Goal: Task Accomplishment & Management: Manage account settings

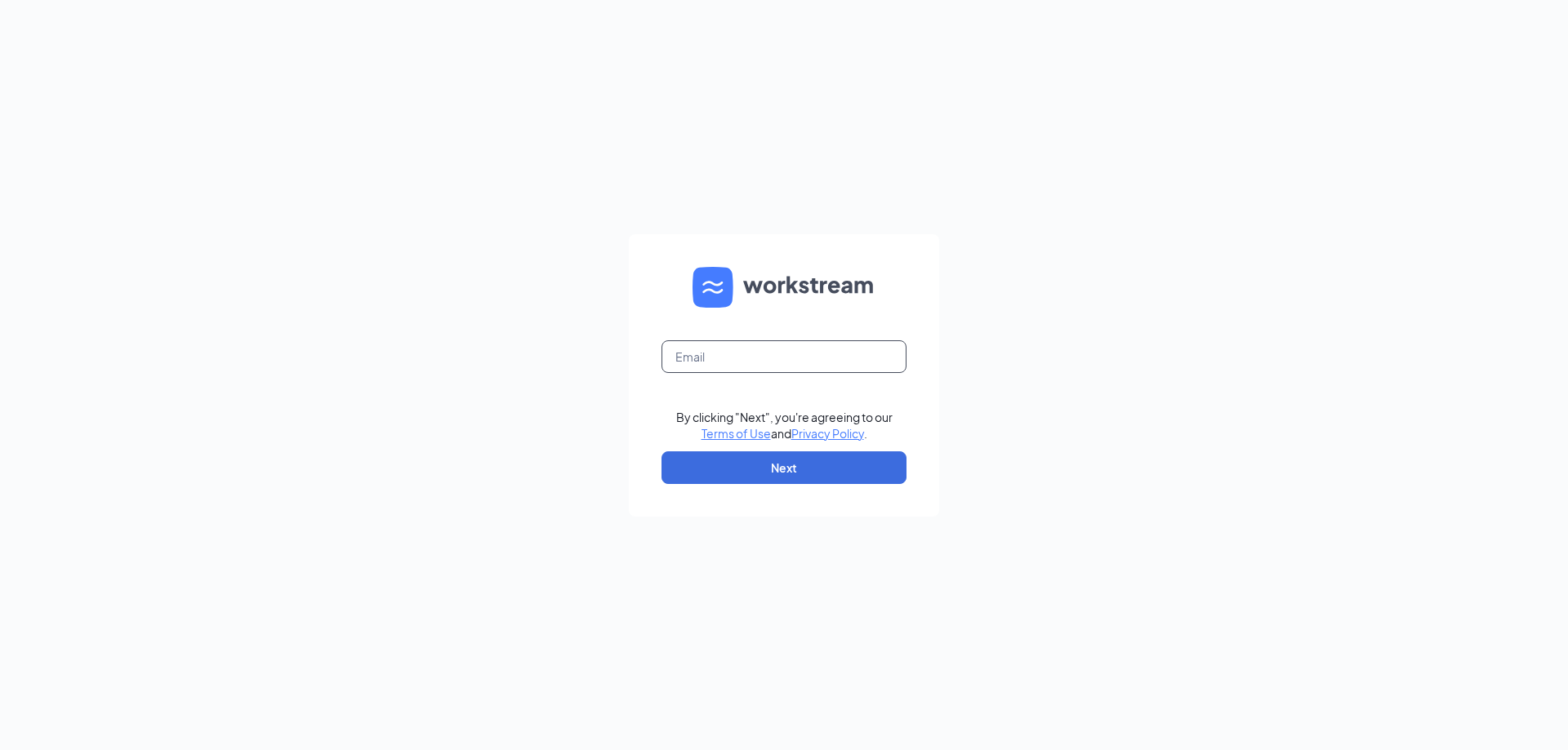
click at [765, 354] on input "text" at bounding box center [784, 357] width 245 height 33
type input "[EMAIL_ADDRESS][DOMAIN_NAME]"
click at [732, 455] on button "Next" at bounding box center [784, 467] width 245 height 33
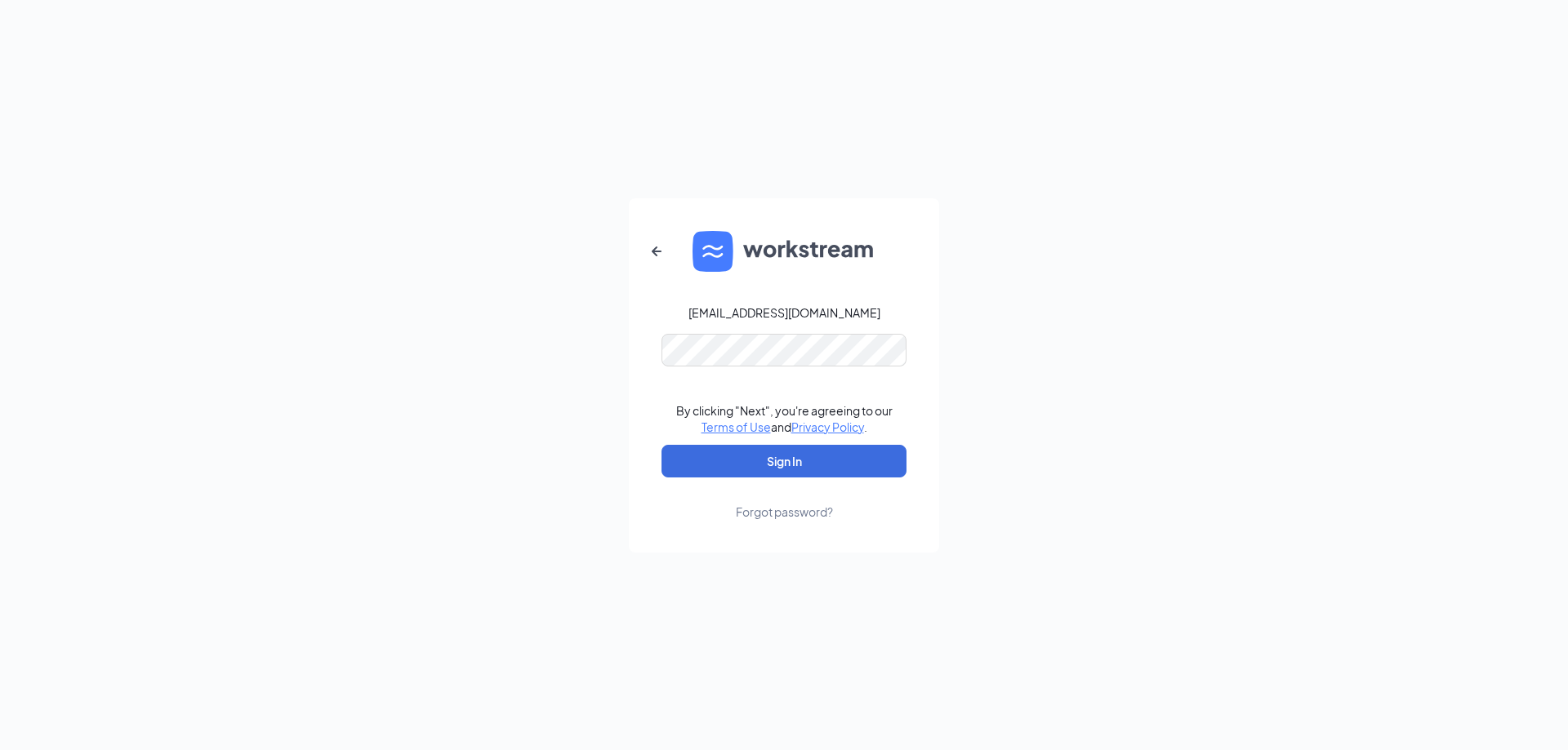
click at [734, 314] on div "[EMAIL_ADDRESS][DOMAIN_NAME]" at bounding box center [784, 313] width 192 height 16
click at [719, 460] on button "Sign In" at bounding box center [784, 461] width 245 height 33
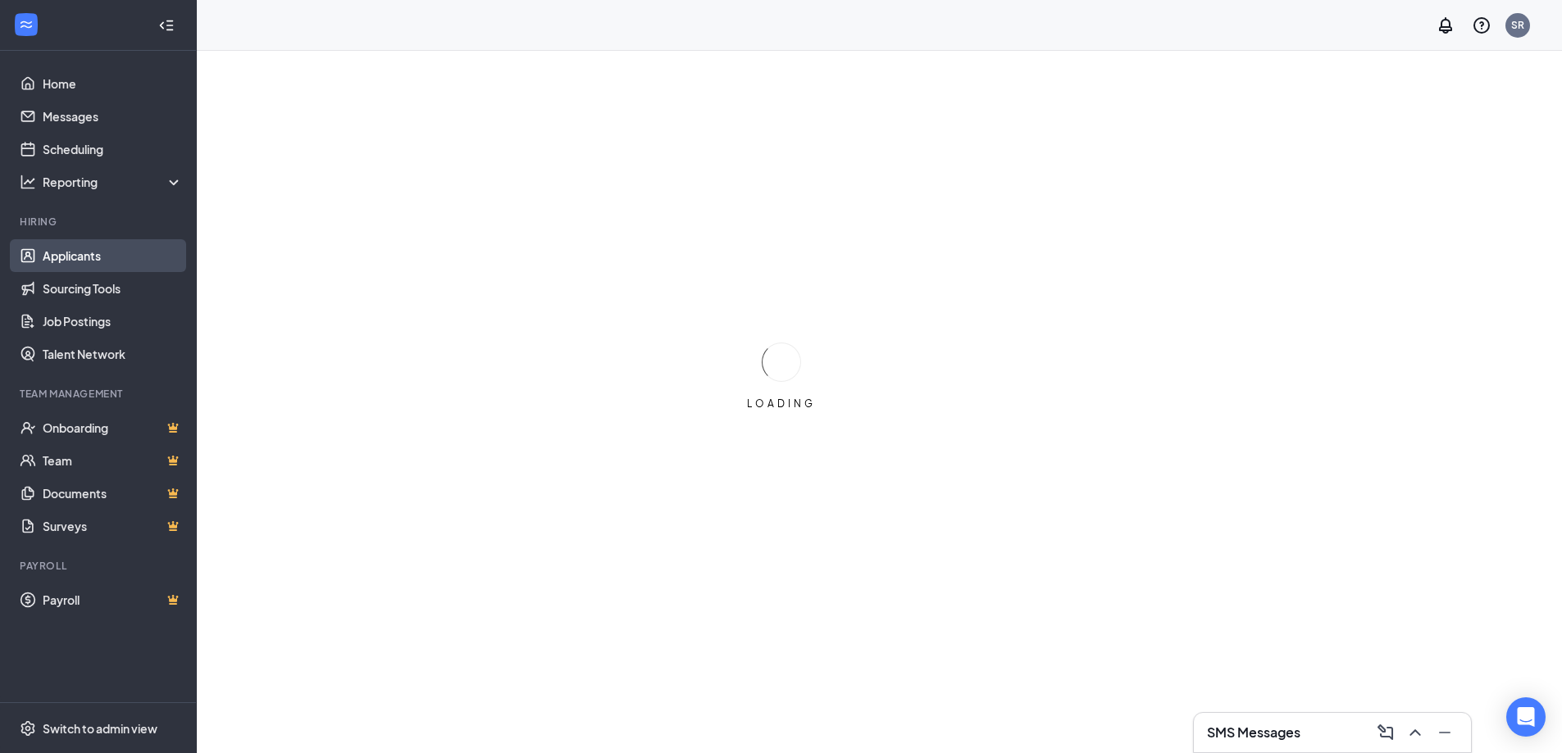
click at [71, 251] on link "Applicants" at bounding box center [113, 255] width 140 height 33
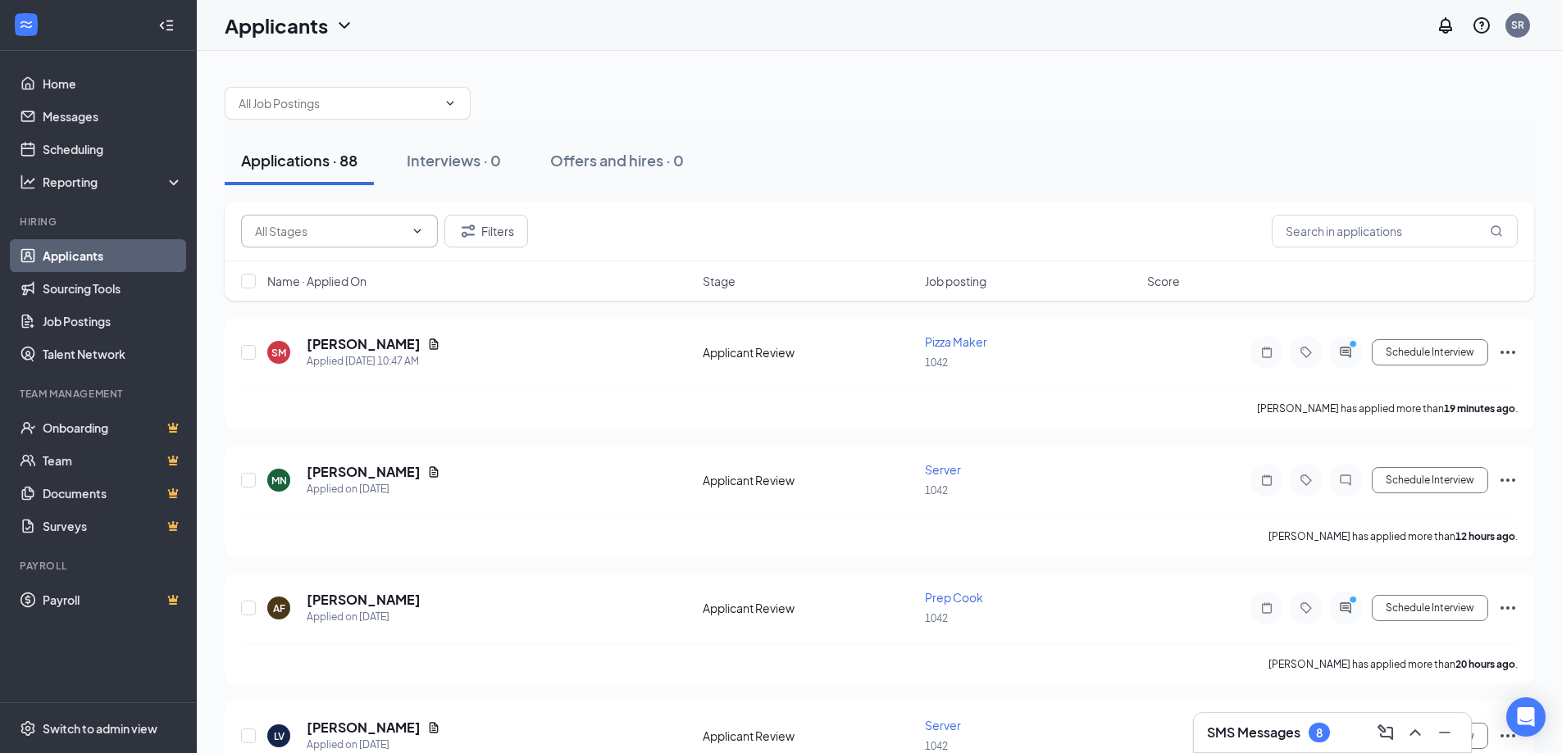
click at [407, 229] on span at bounding box center [339, 231] width 197 height 33
click at [105, 317] on link "Job Postings" at bounding box center [113, 321] width 140 height 33
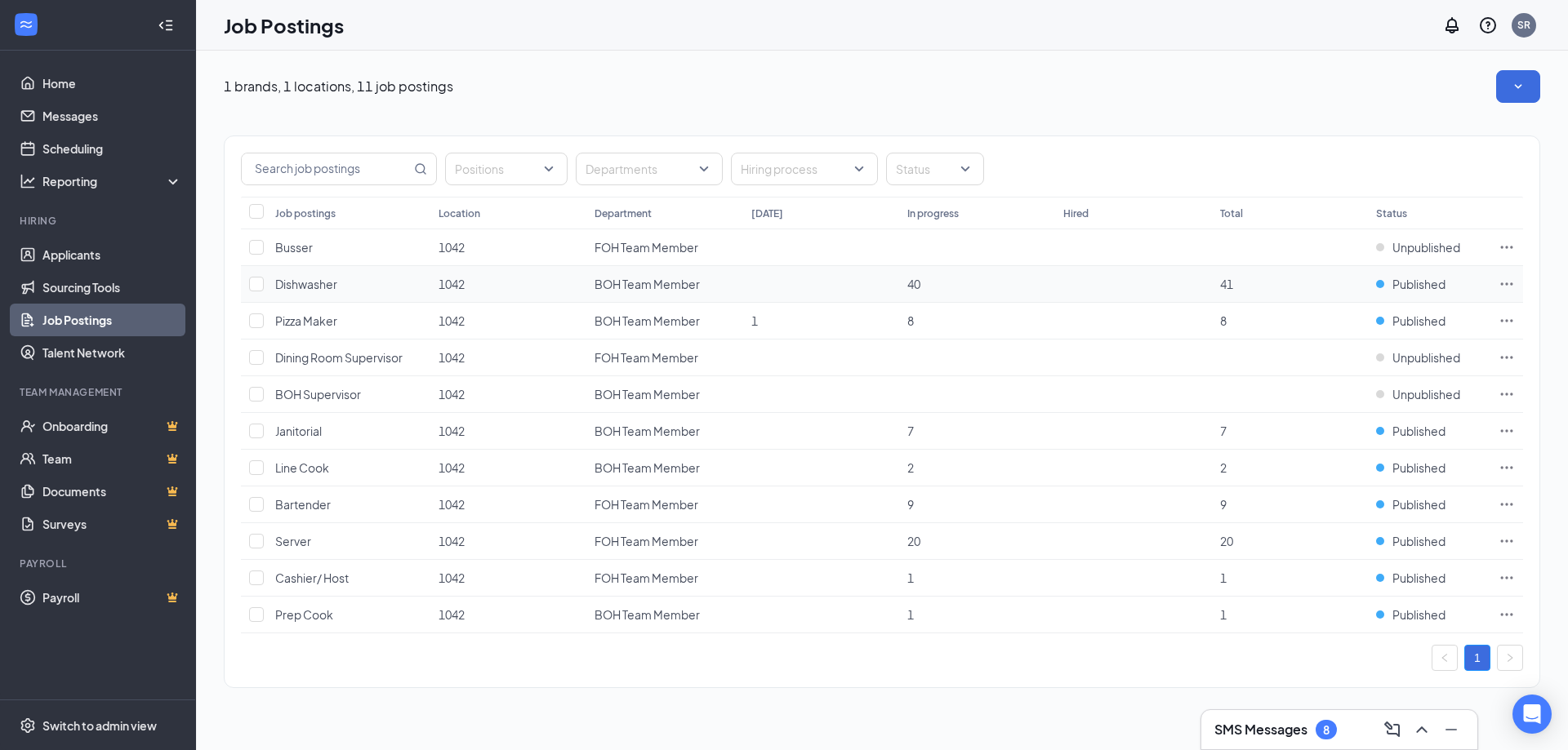
click at [1497, 281] on td at bounding box center [1506, 284] width 33 height 37
click at [1508, 281] on icon "Ellipses" at bounding box center [1506, 284] width 16 height 16
click at [1416, 285] on span "Published" at bounding box center [1419, 284] width 53 height 16
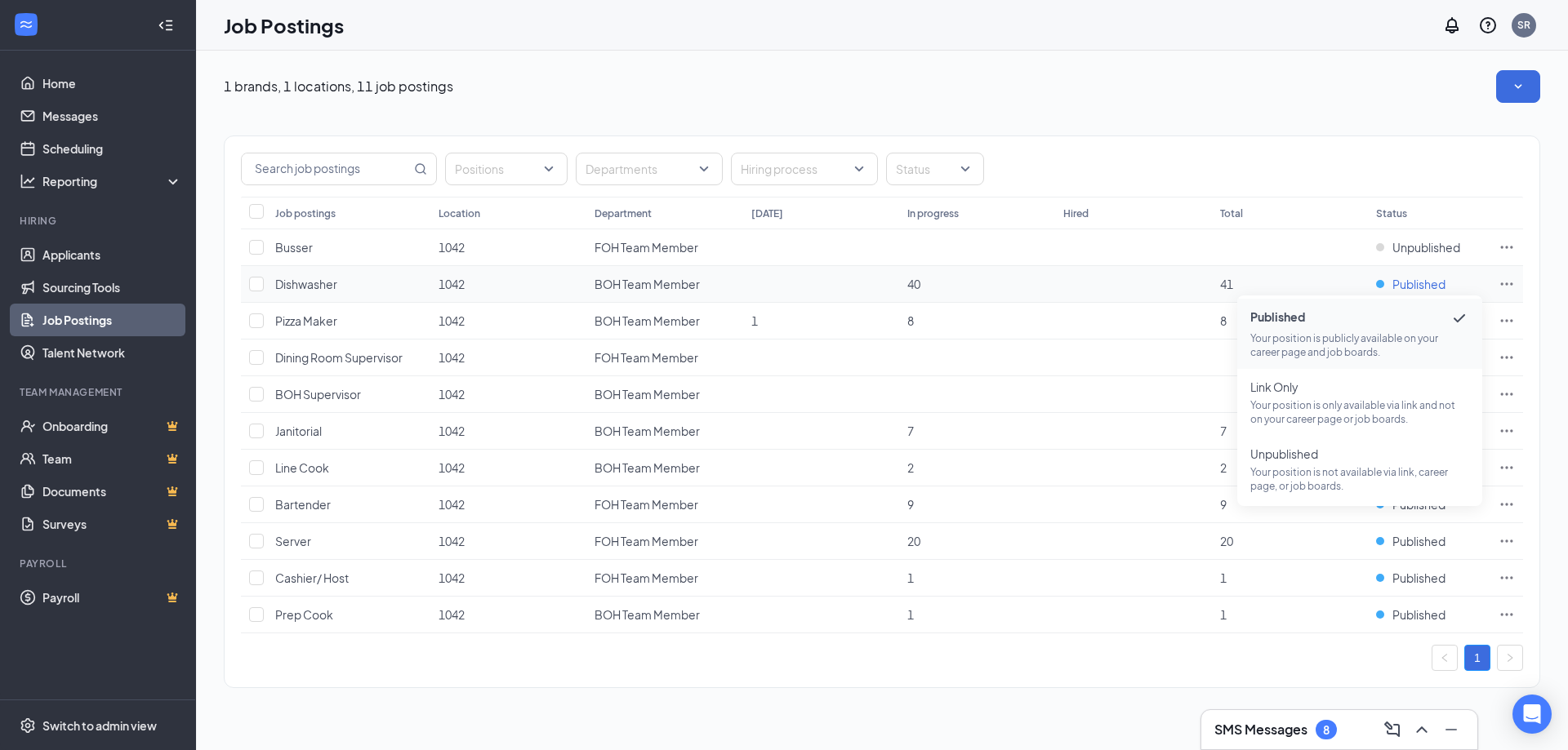
click at [1416, 285] on span "Published" at bounding box center [1419, 284] width 53 height 16
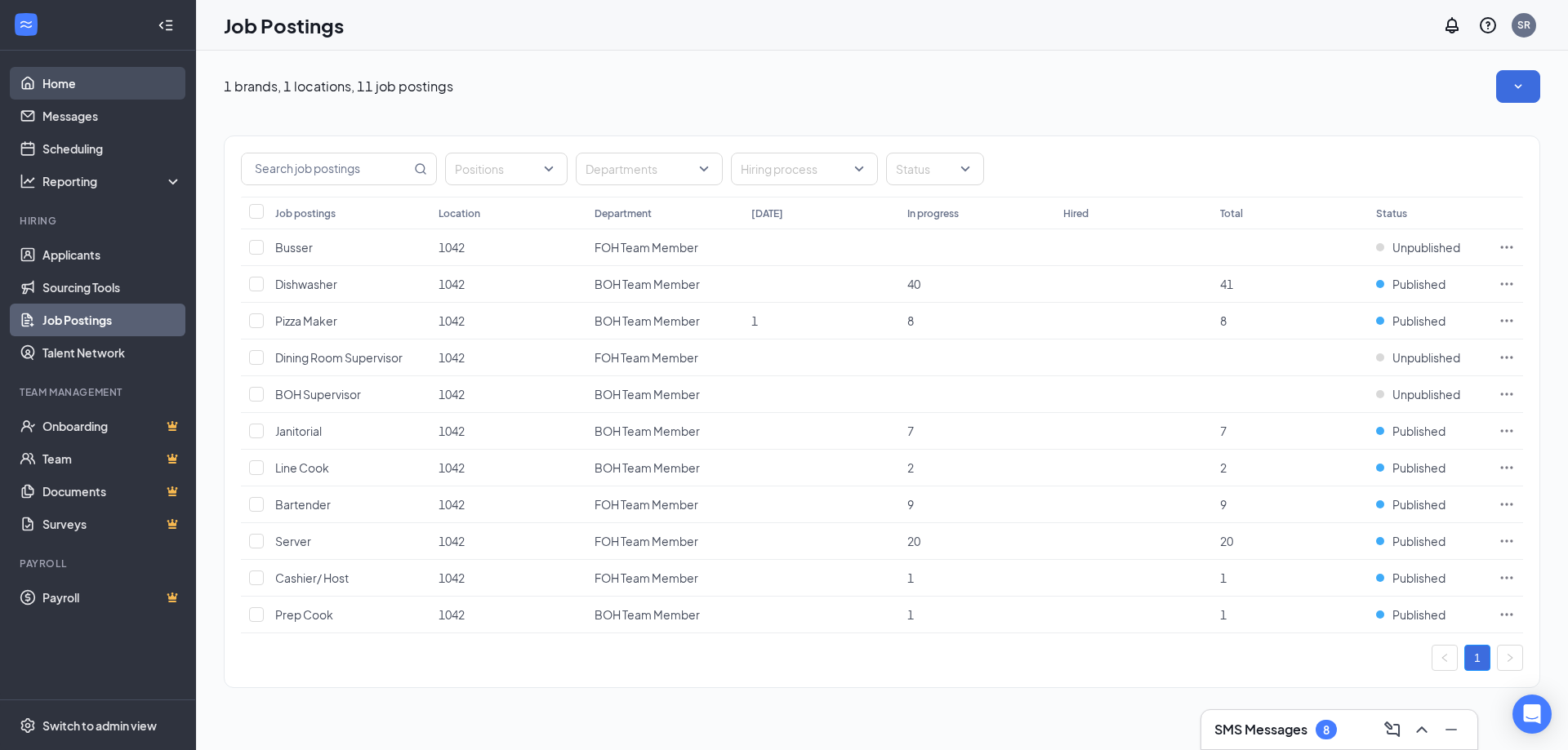
click at [86, 80] on link "Home" at bounding box center [113, 83] width 139 height 33
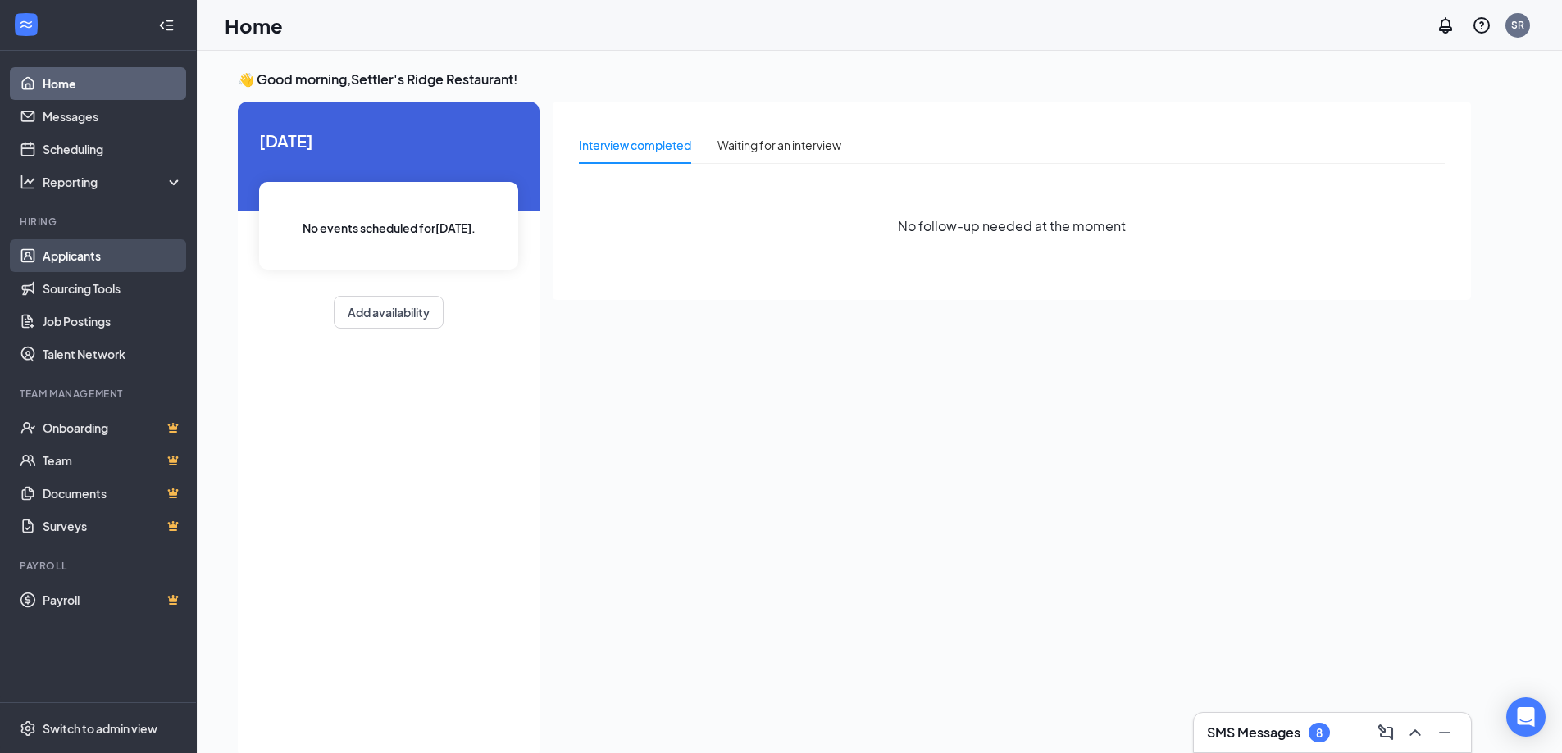
click at [79, 254] on link "Applicants" at bounding box center [113, 255] width 140 height 33
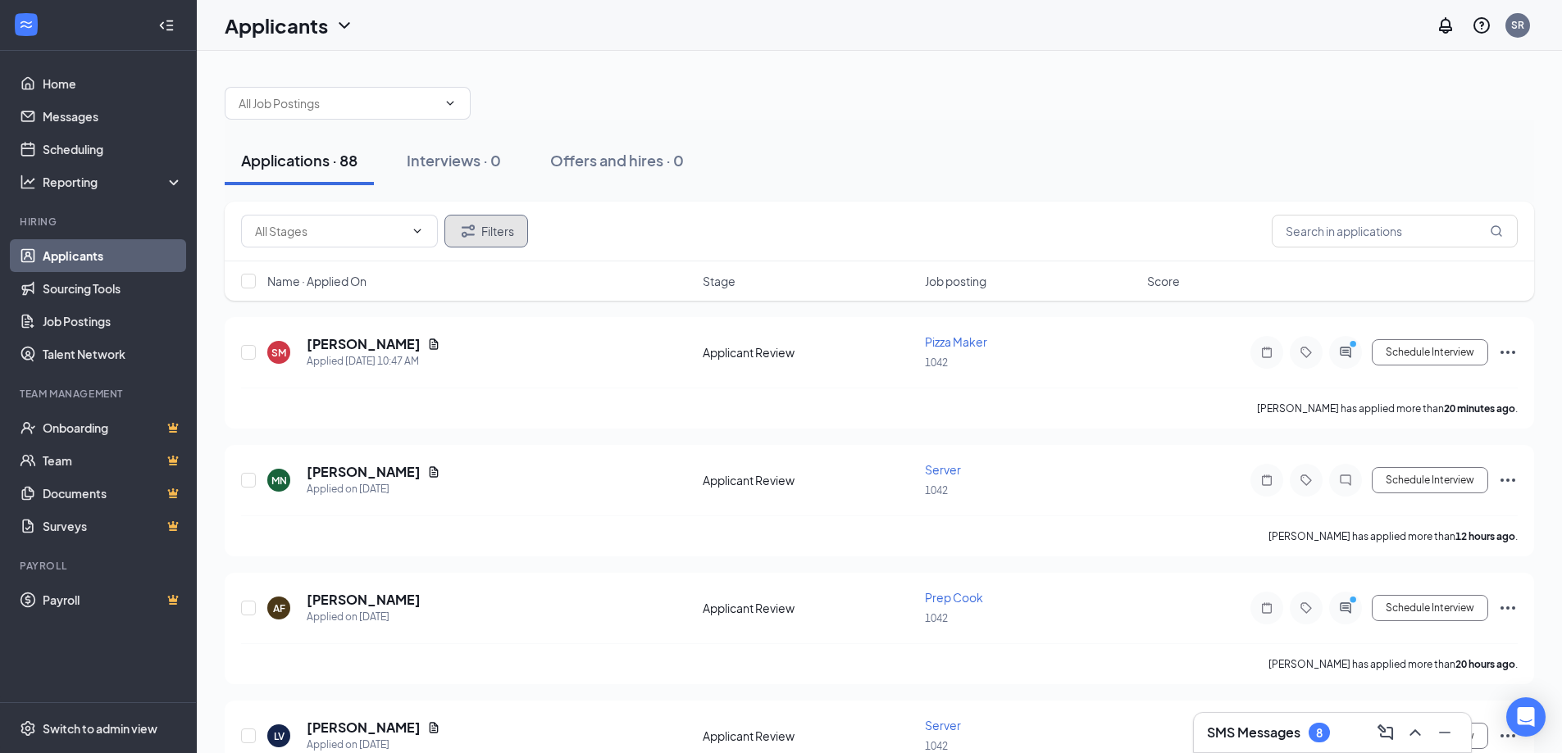
click at [511, 232] on button "Filters" at bounding box center [486, 231] width 84 height 33
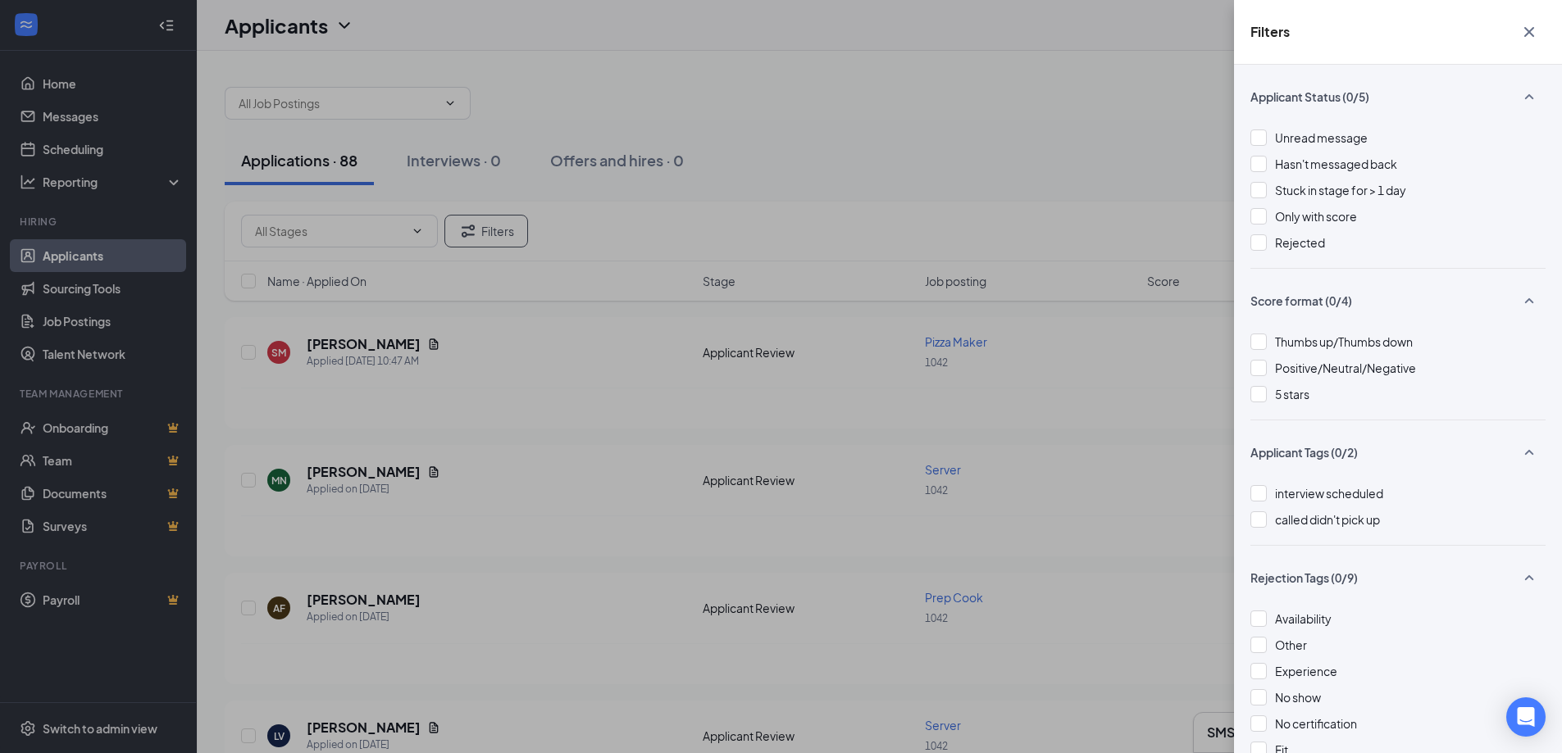
click at [900, 119] on div "Filters Applicant Status (0/5) Unread message Hasn't messaged back Stuck in sta…" at bounding box center [781, 376] width 1562 height 753
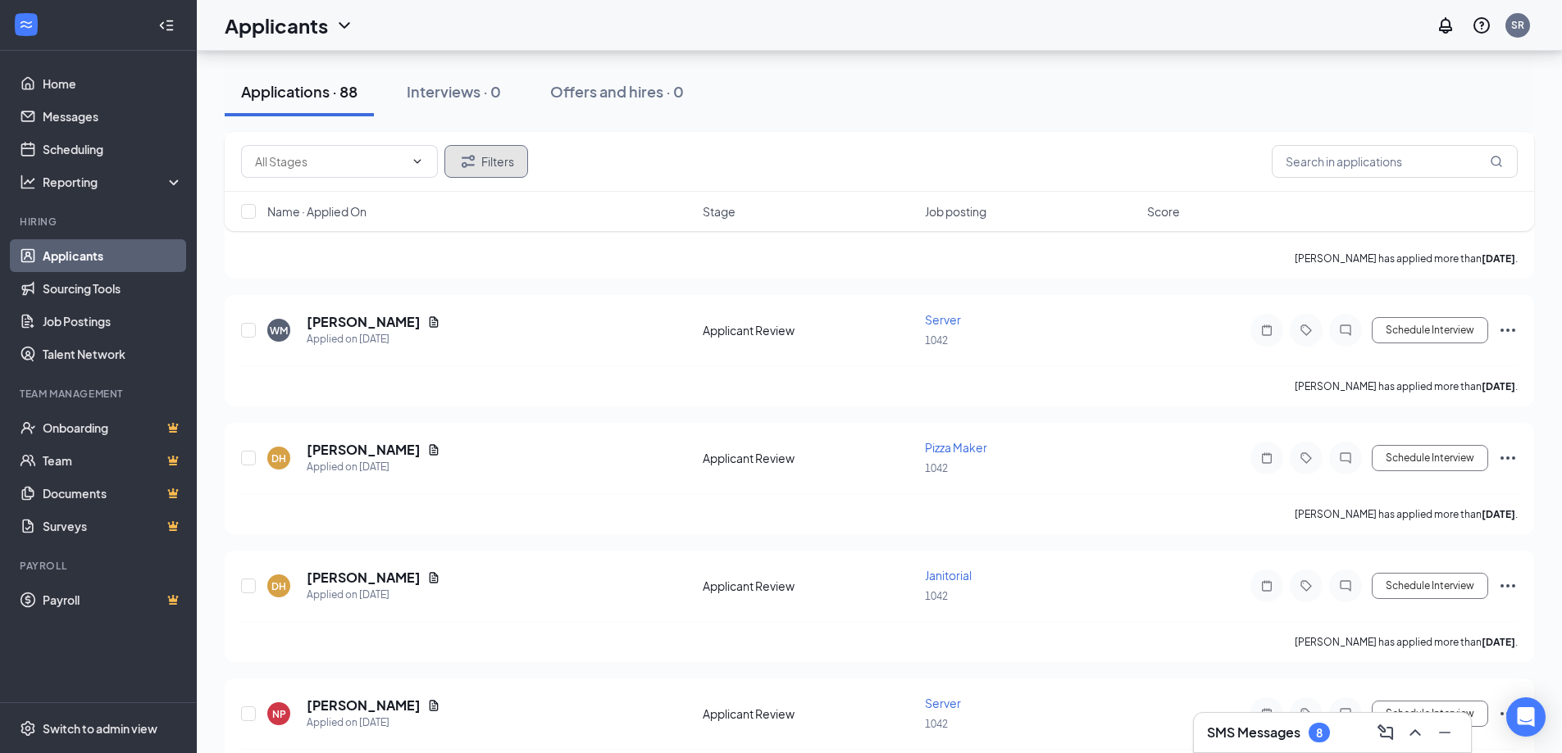
scroll to position [2213, 0]
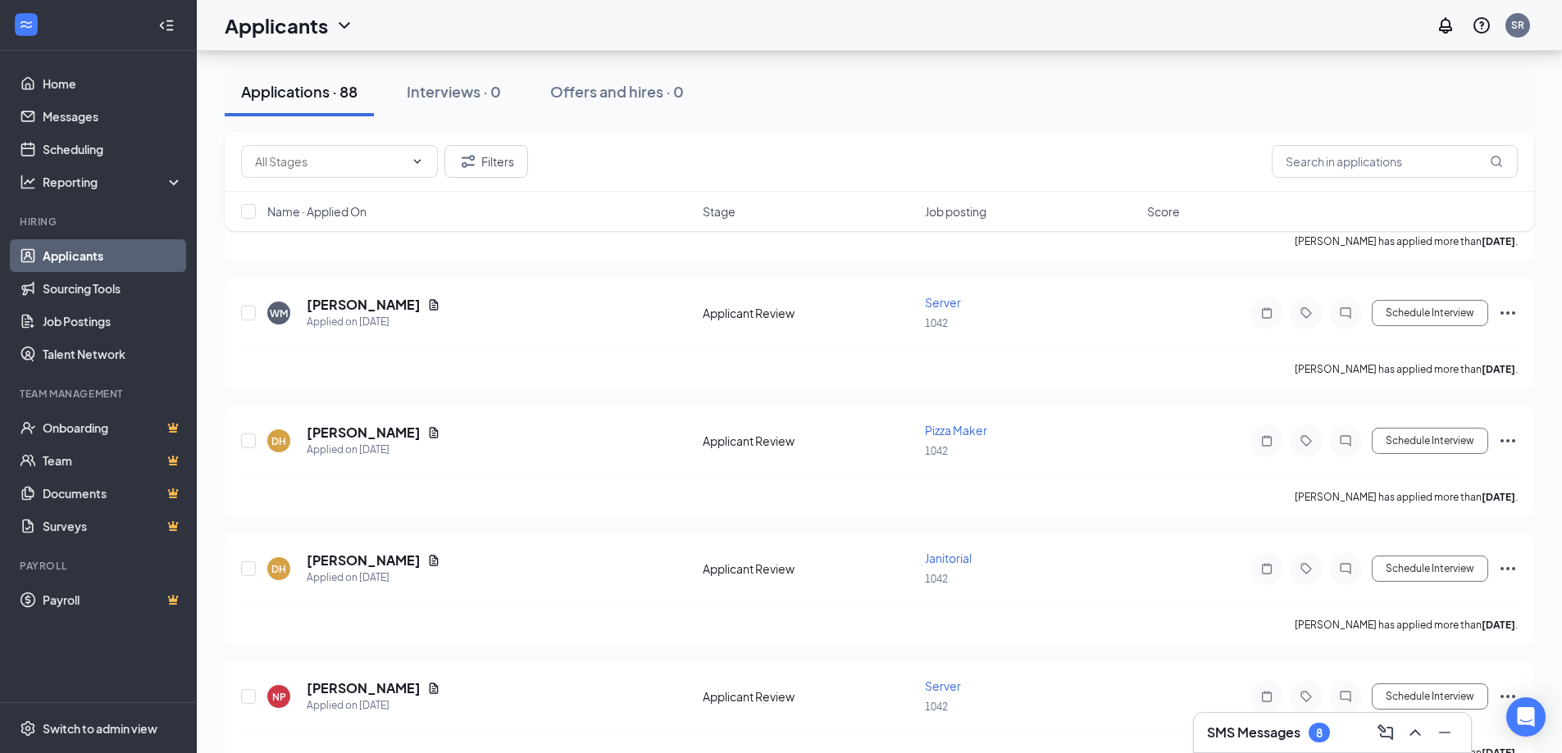
click at [984, 207] on span "Job posting" at bounding box center [955, 211] width 61 height 16
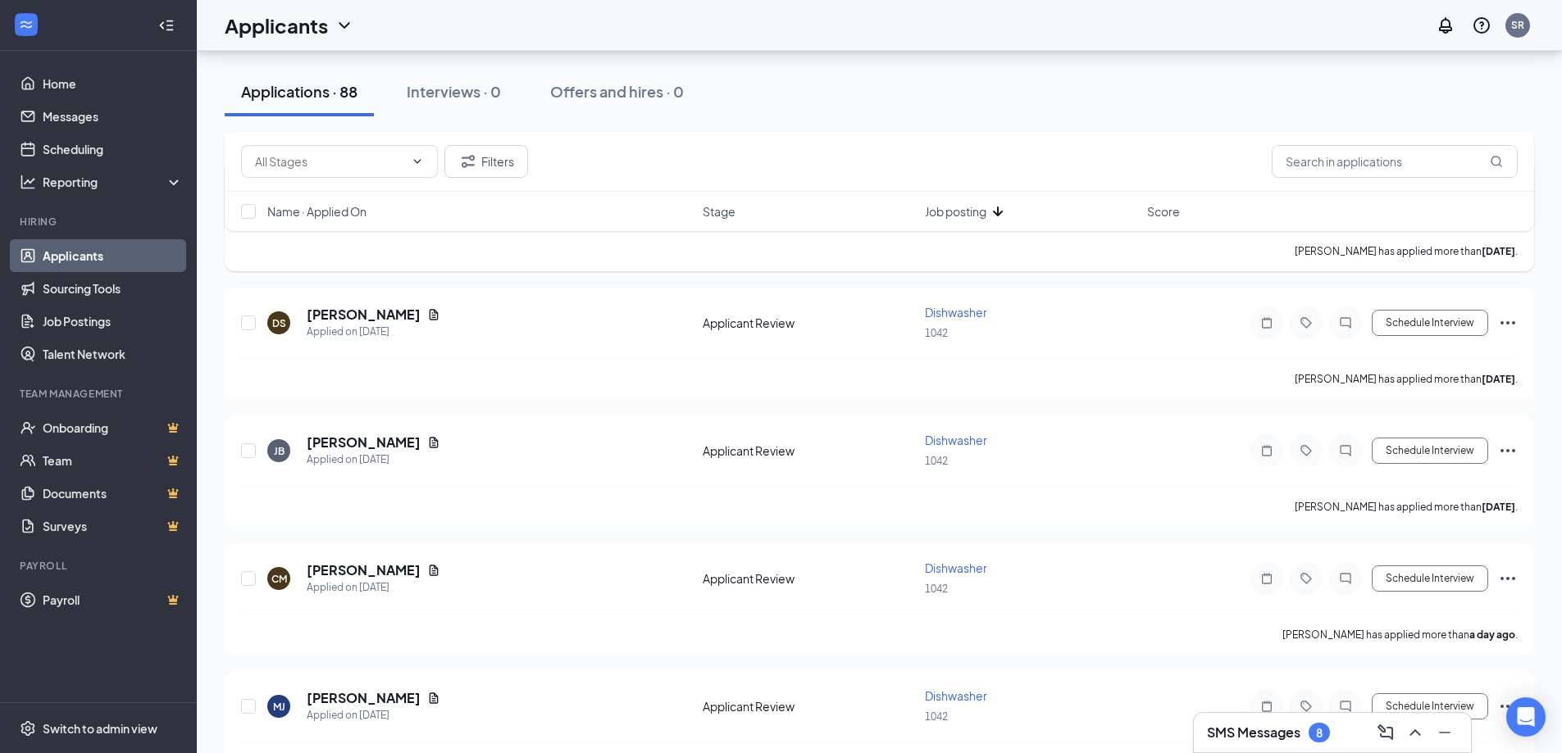
scroll to position [4919, 0]
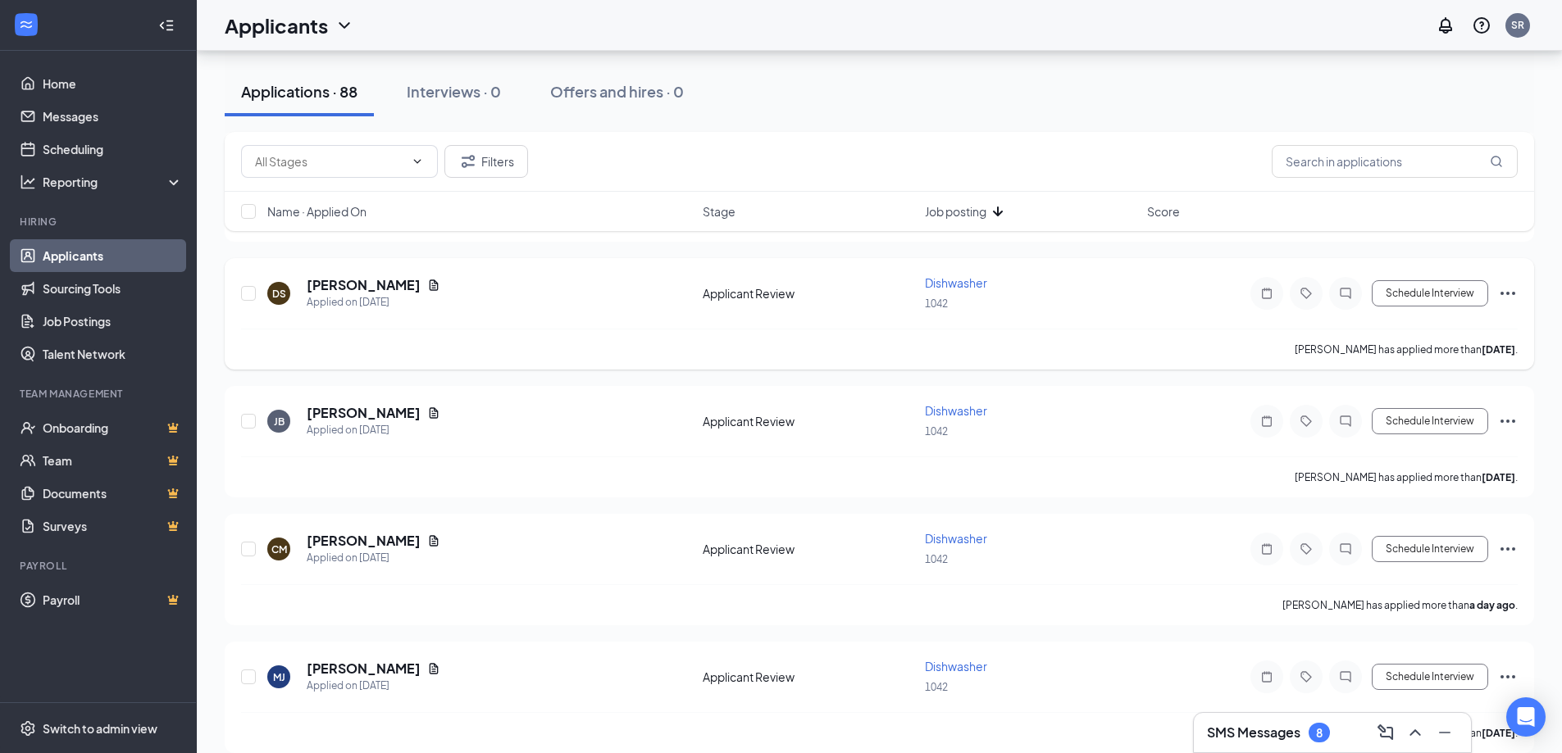
click at [970, 283] on span "Dishwasher" at bounding box center [956, 282] width 62 height 15
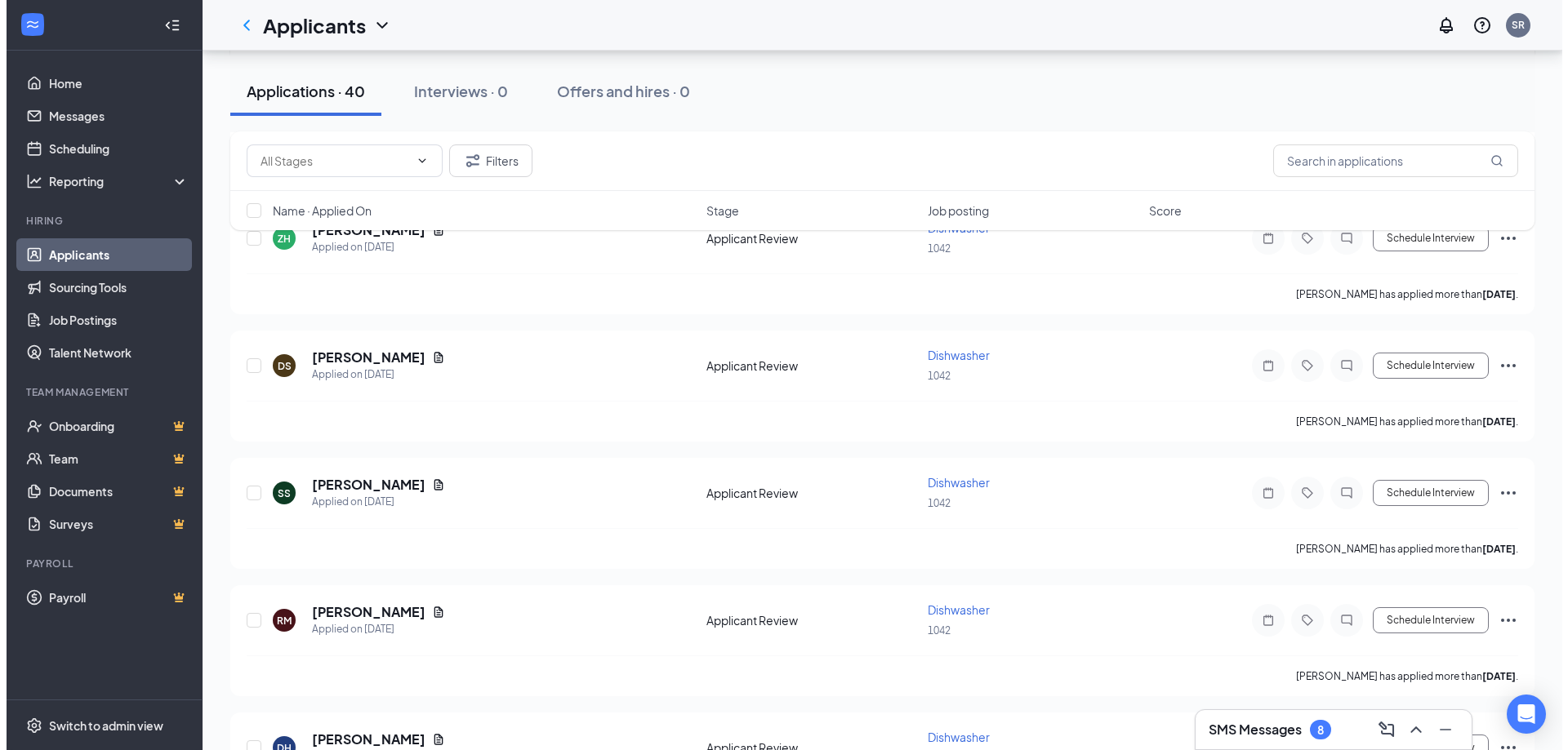
scroll to position [1307, 0]
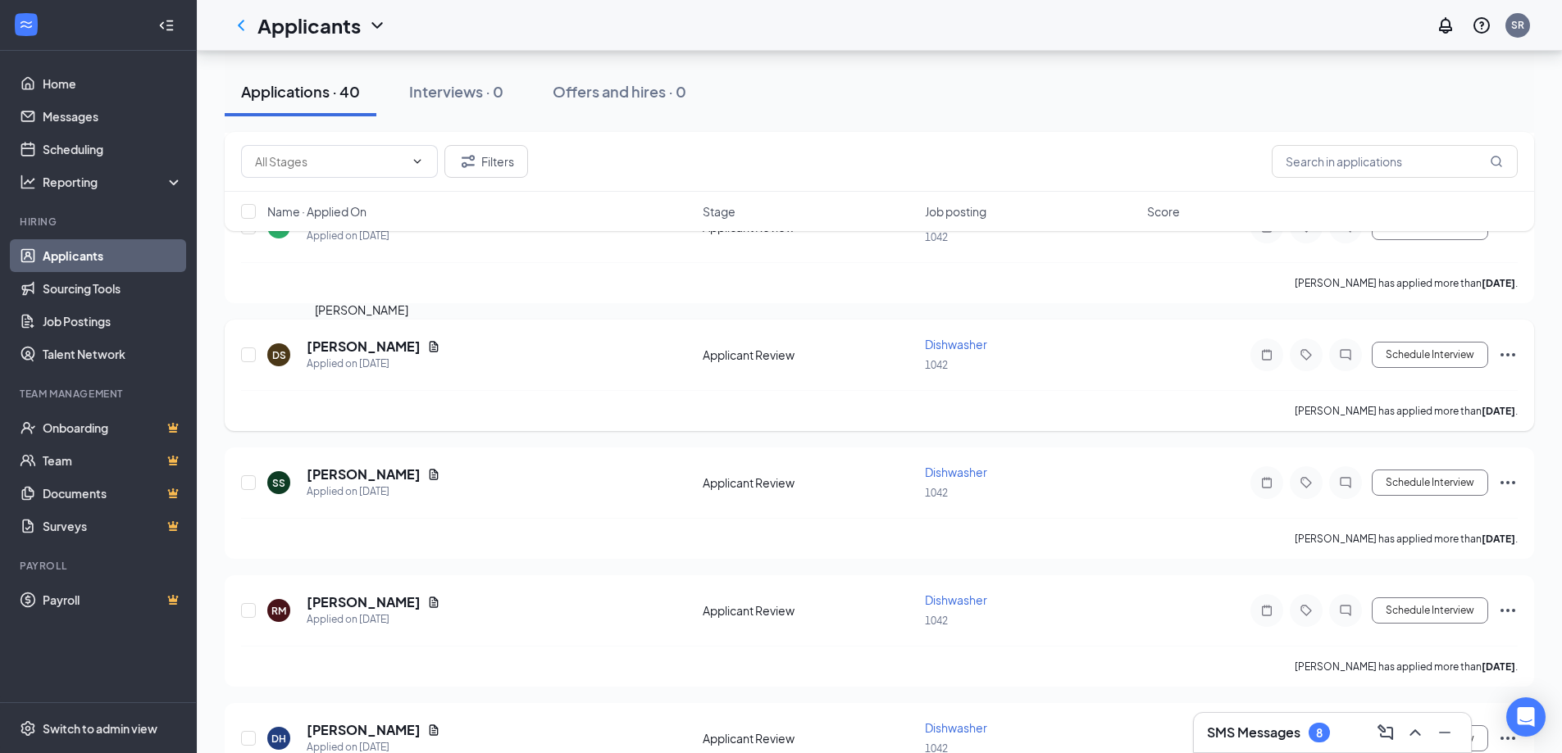
click at [348, 344] on h5 "DELVON STEVENS" at bounding box center [364, 347] width 114 height 18
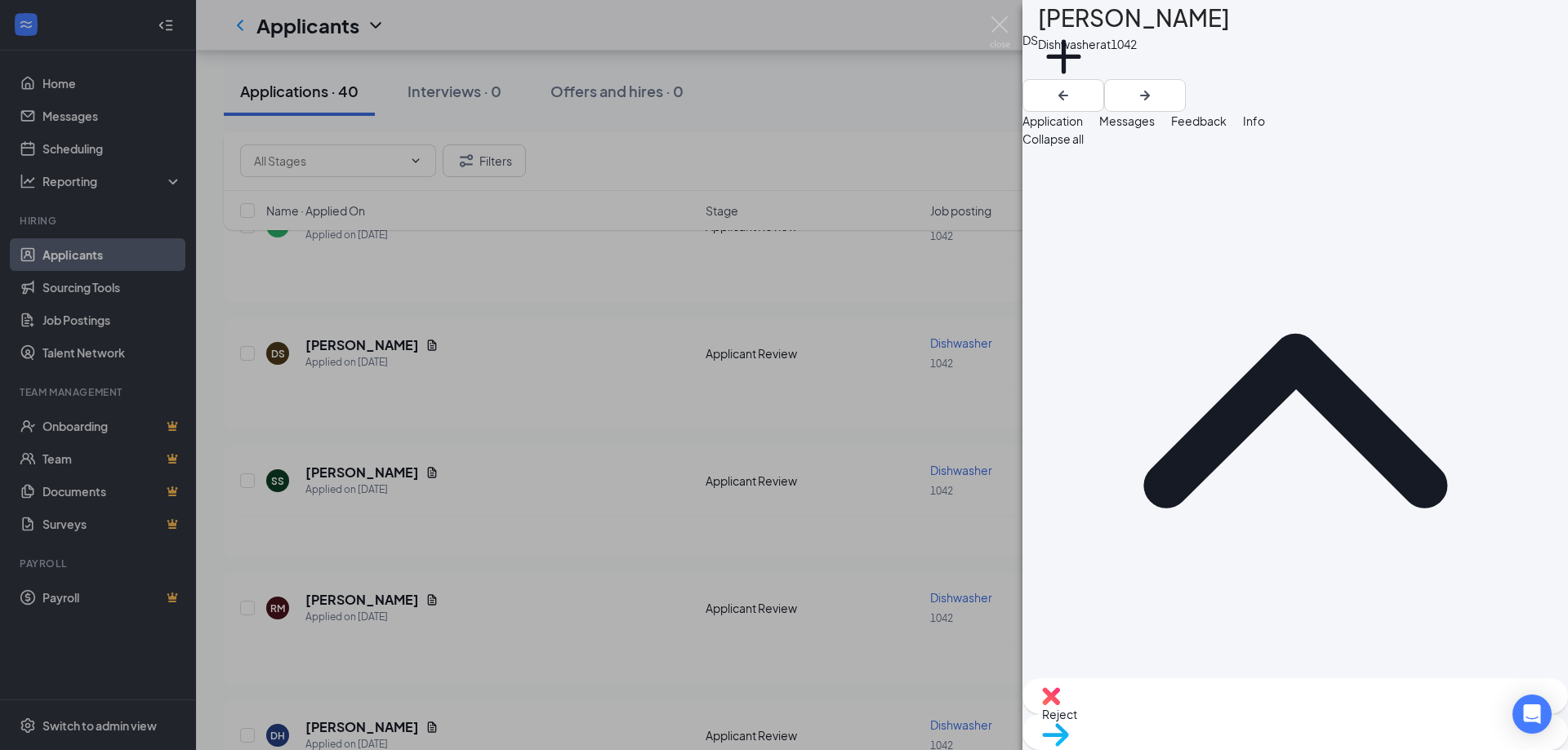
click at [229, 272] on div "DS DELVON STEVENS Dishwasher at 1042 Add a tag Application Messages Feedback In…" at bounding box center [784, 375] width 1568 height 750
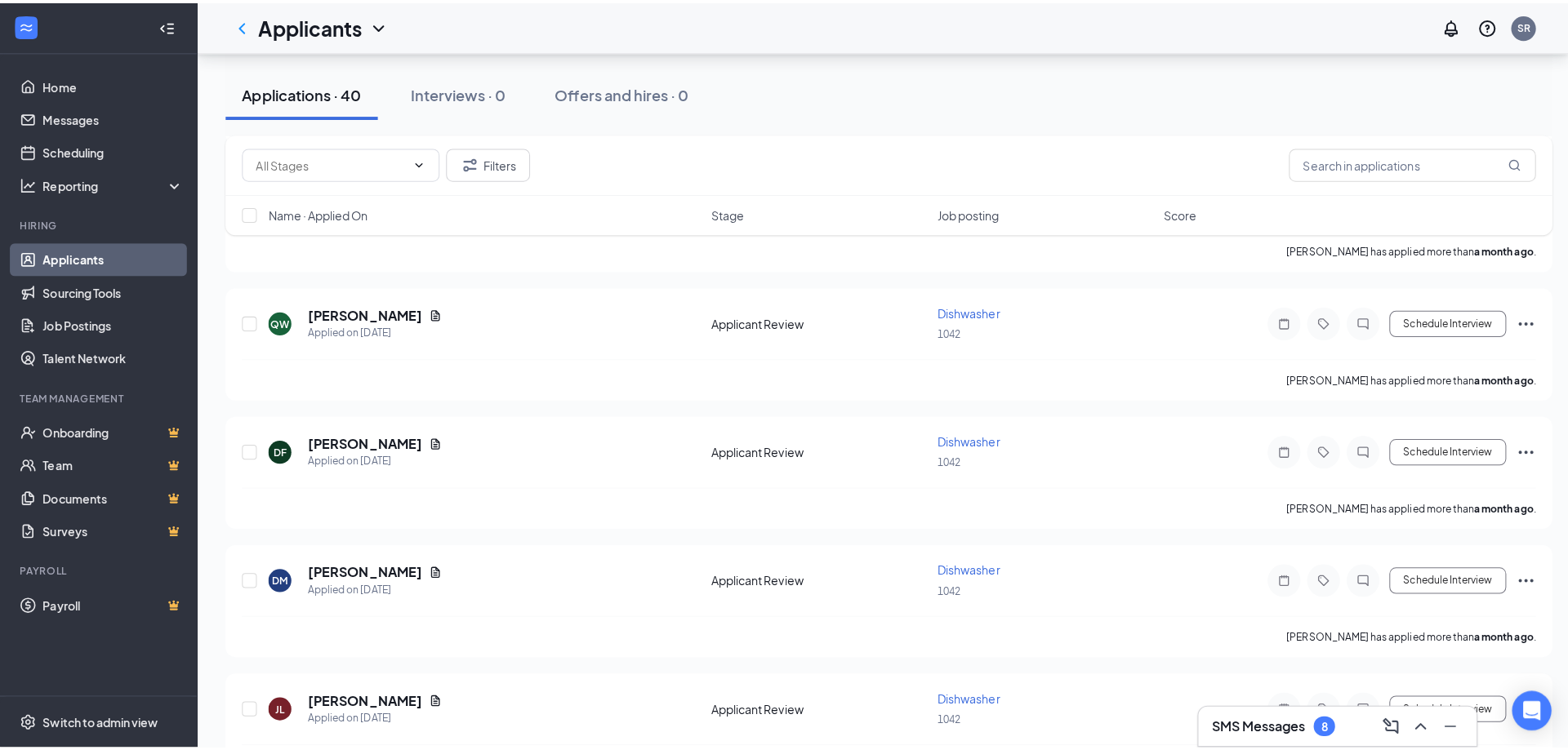
scroll to position [4654, 0]
click at [337, 438] on h5 "DL Fullum" at bounding box center [363, 437] width 114 height 18
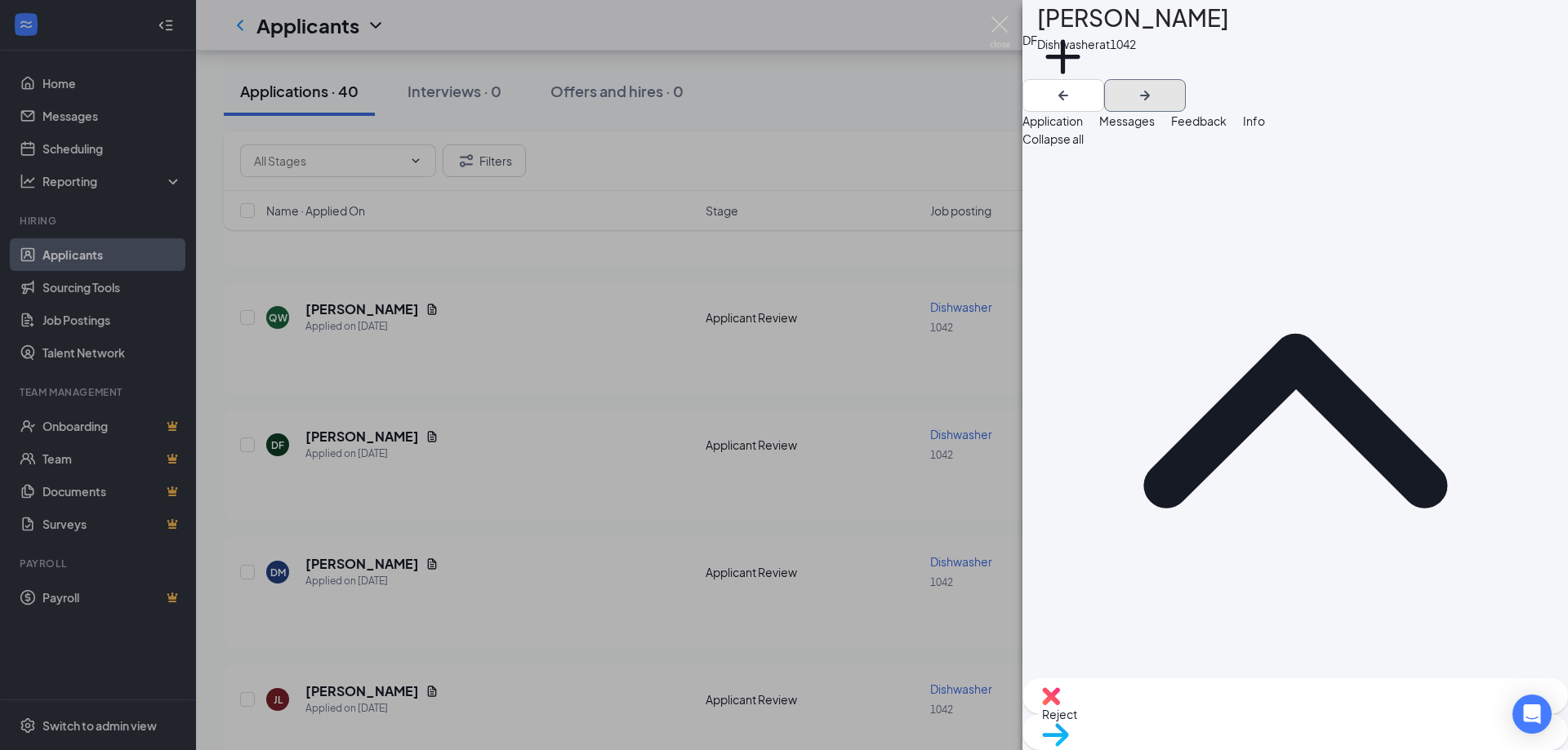
click at [1155, 86] on icon "ArrowRight" at bounding box center [1146, 96] width 20 height 20
click at [828, 93] on div "JL Jacob Lowden Dishwasher at 1042 Add a tag Application Messages Feedback Info…" at bounding box center [784, 375] width 1568 height 750
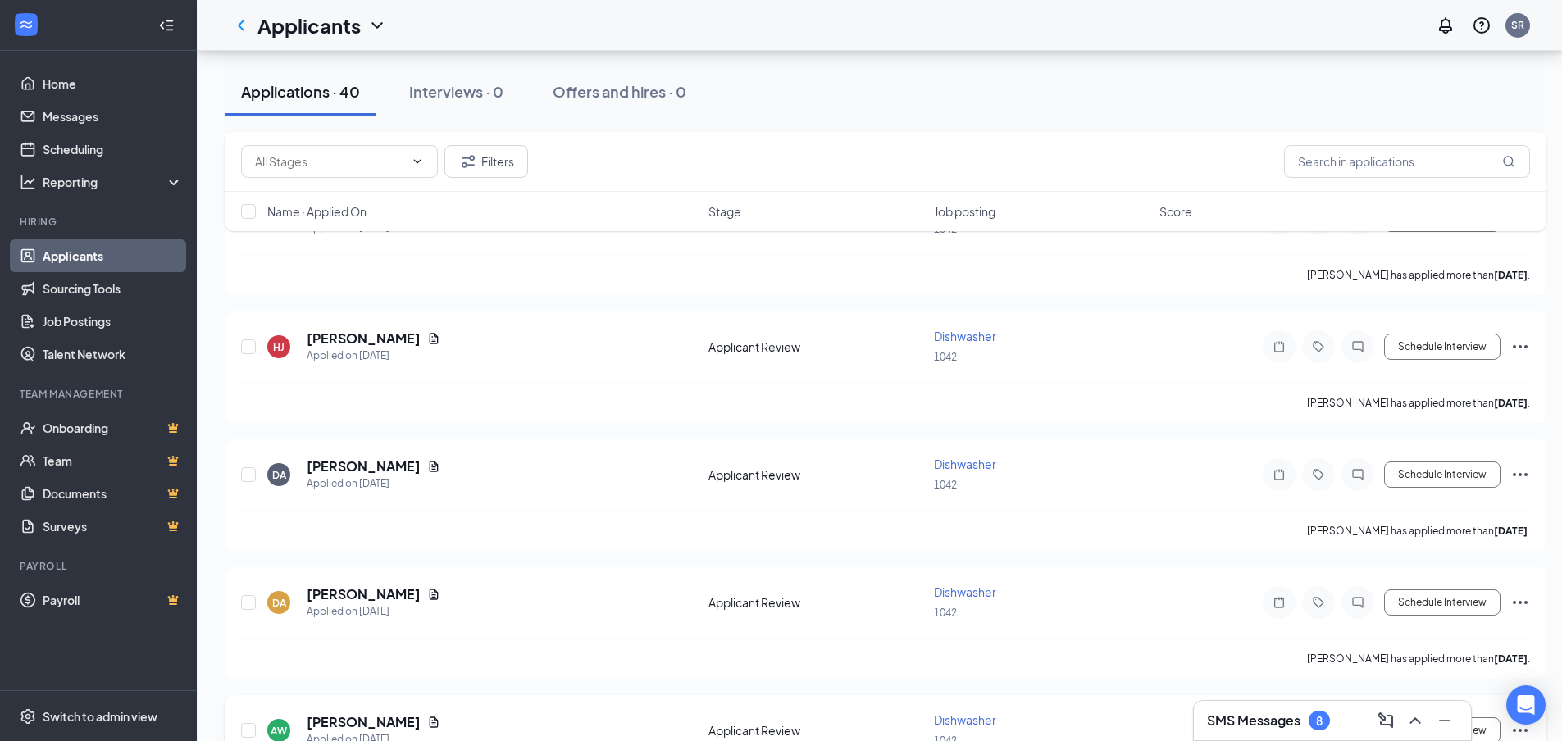
scroll to position [2049, 0]
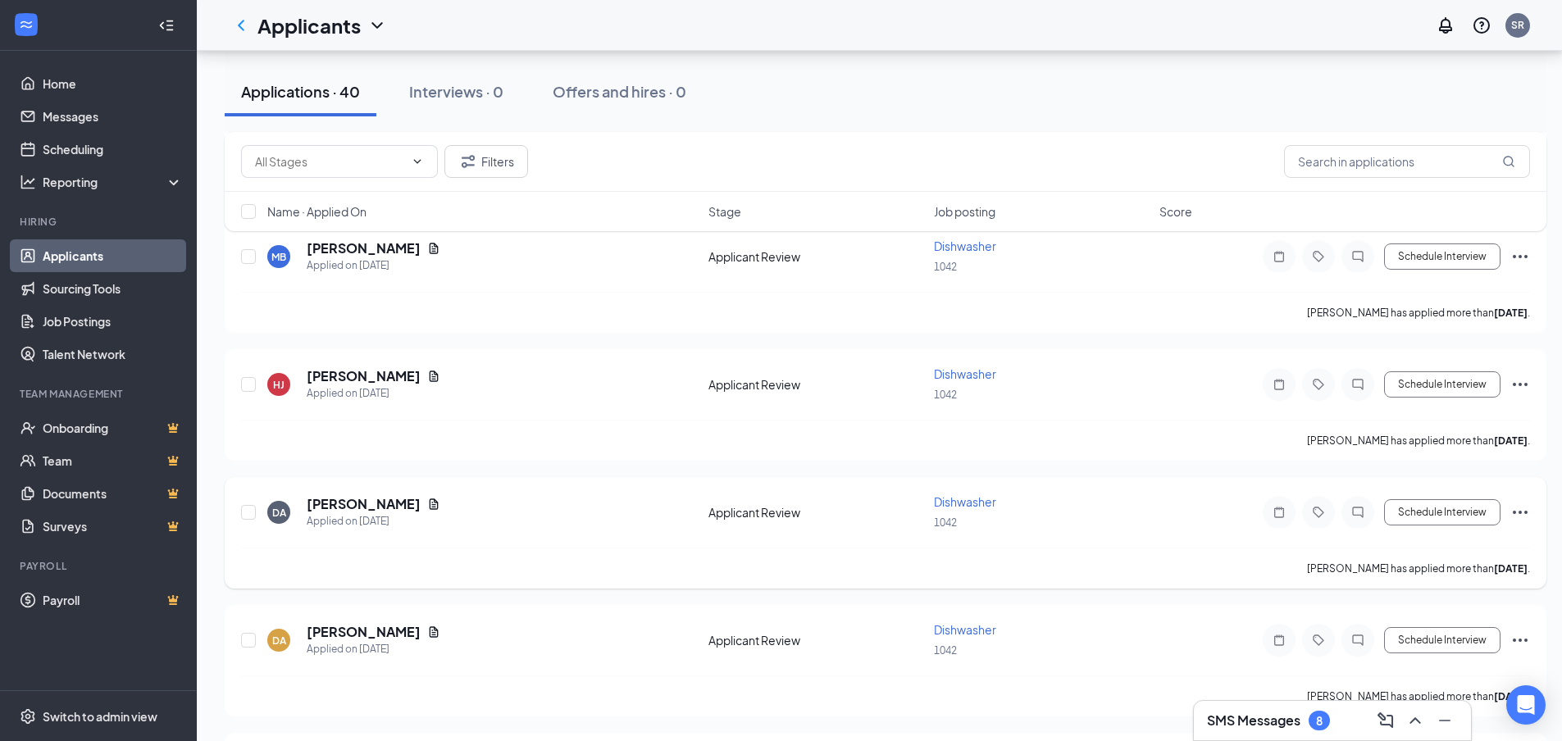
click at [948, 500] on span "Dishwasher" at bounding box center [965, 501] width 62 height 15
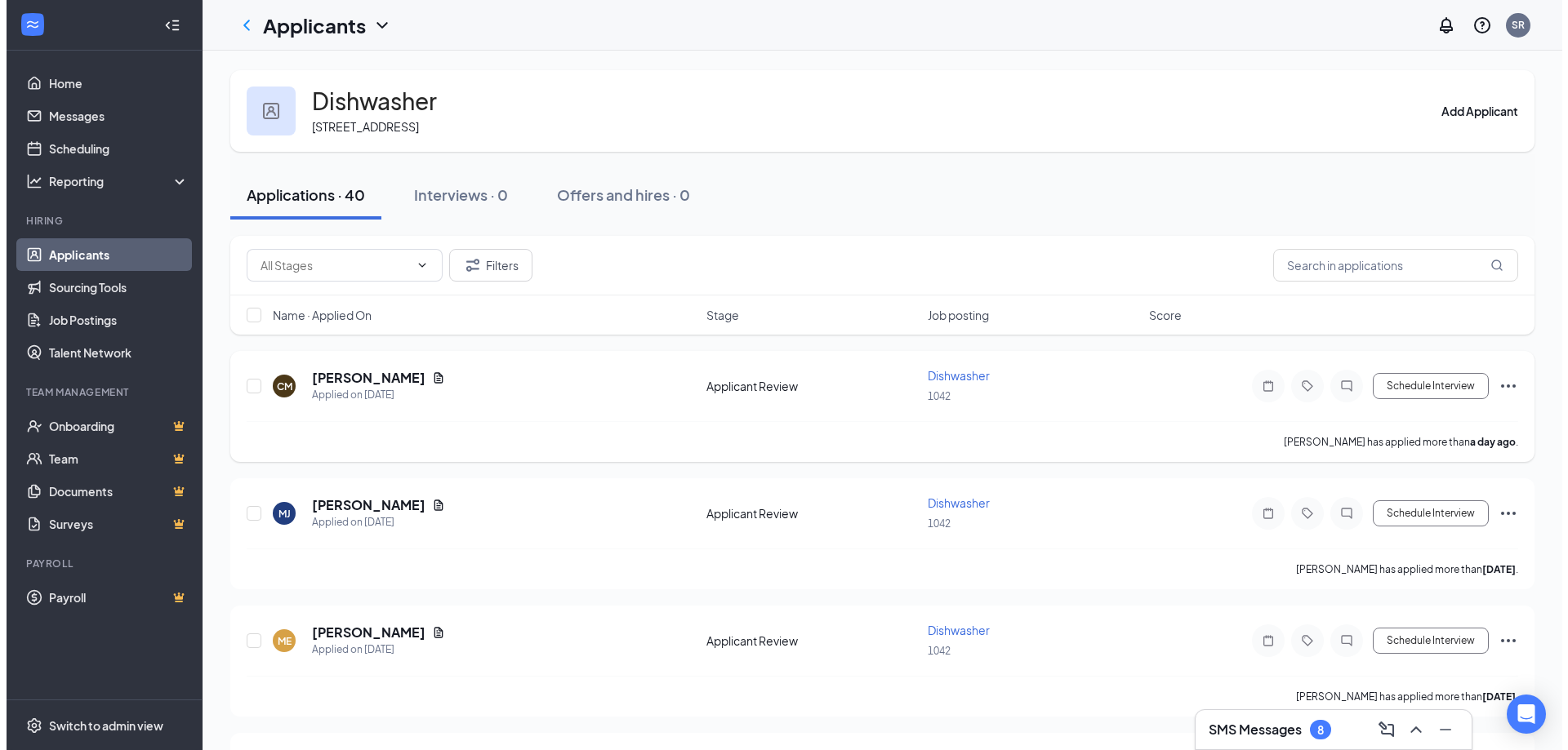
scroll to position [82, 0]
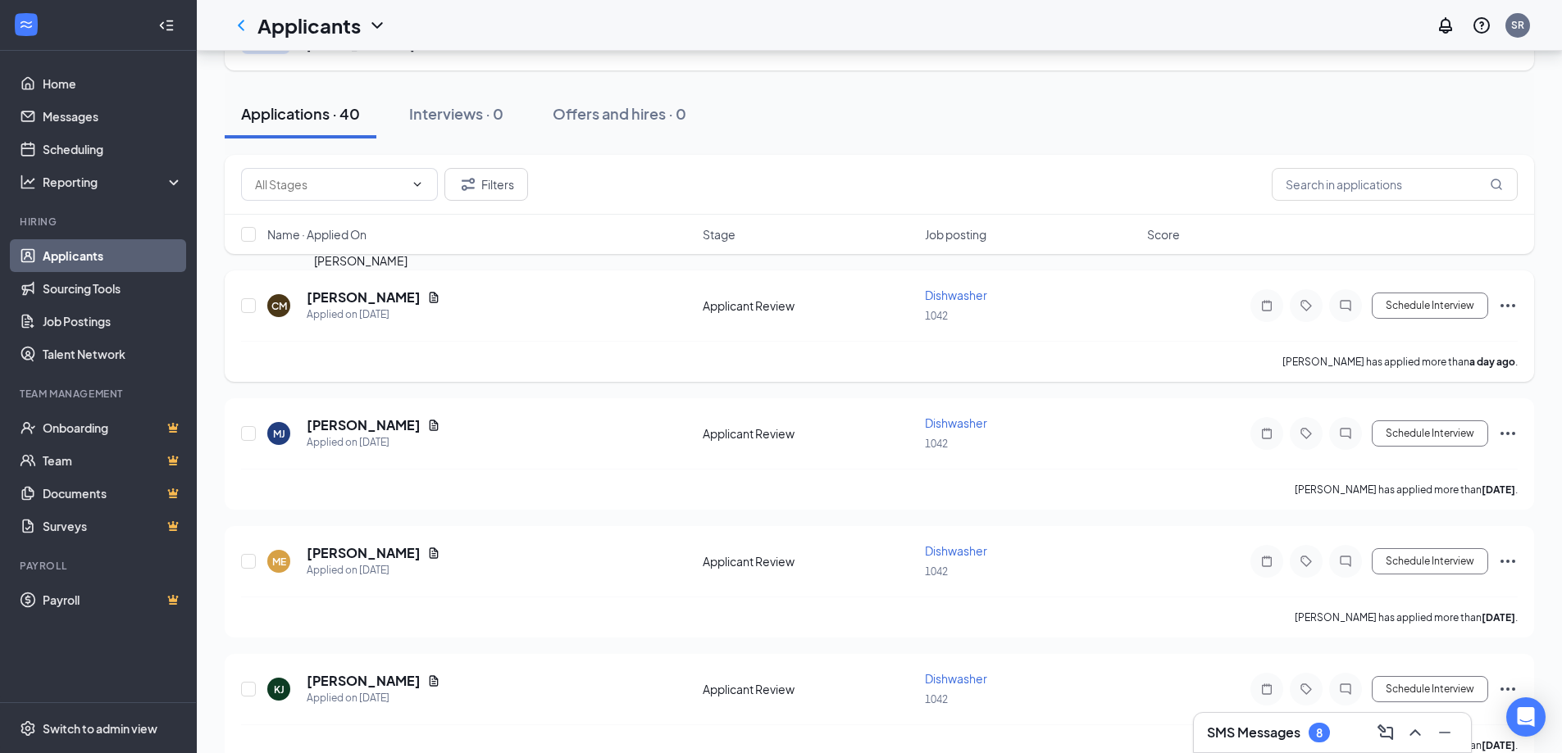
click at [375, 291] on h5 "Clarence Mccoy" at bounding box center [364, 298] width 114 height 18
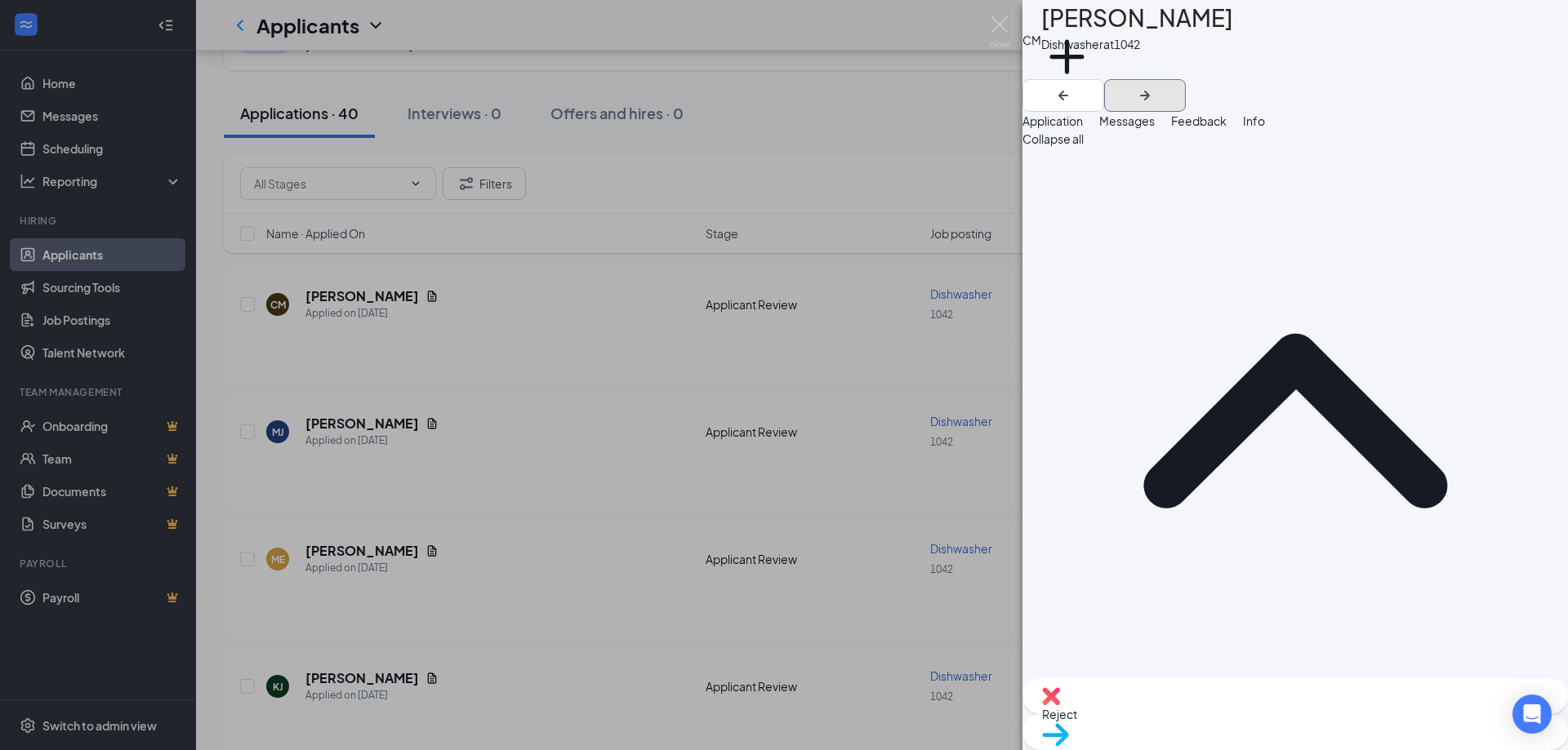
click at [1150, 91] on icon "ArrowRight" at bounding box center [1145, 96] width 10 height 10
click at [1068, 91] on icon "ArrowLeftNew" at bounding box center [1063, 96] width 10 height 10
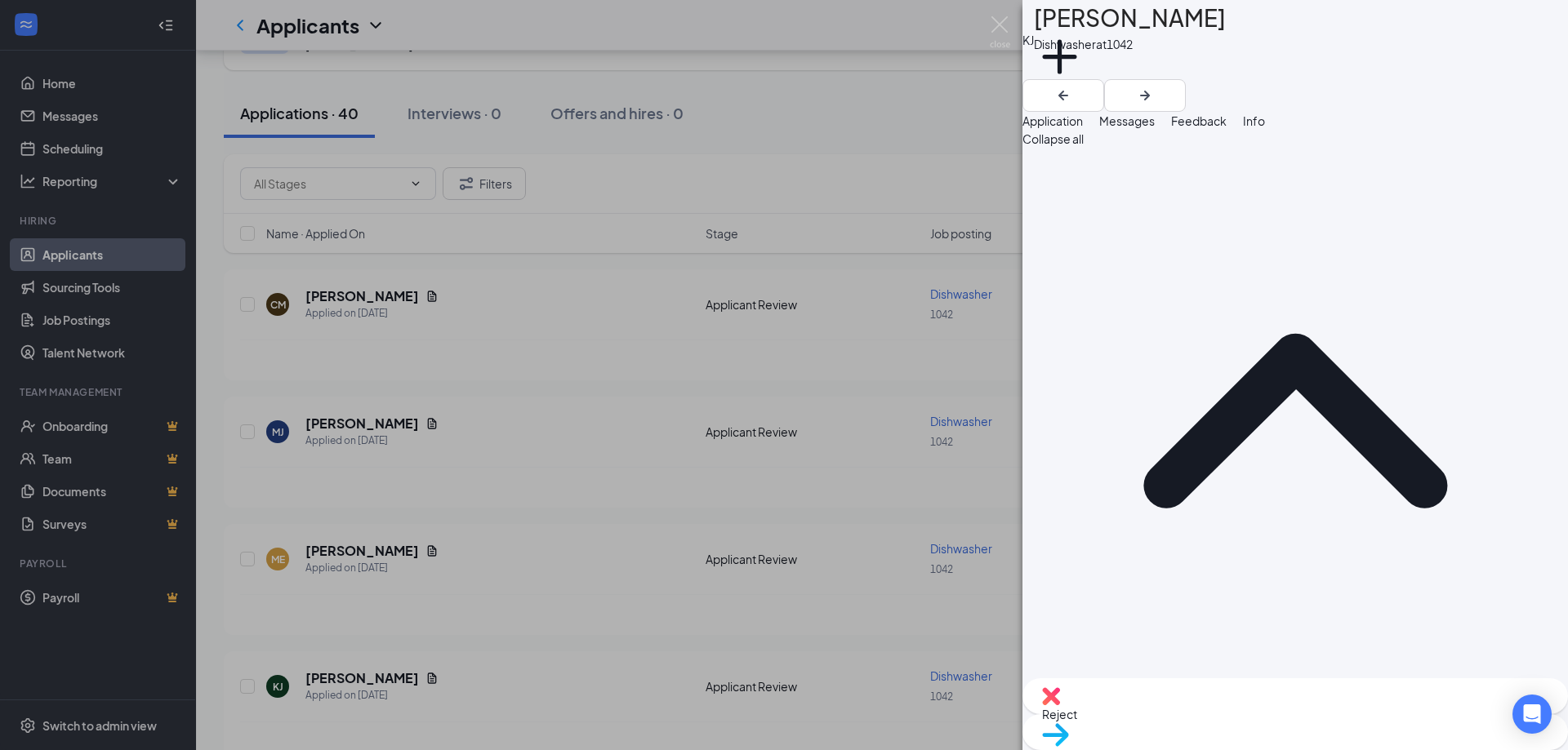
click at [1265, 125] on span "Info" at bounding box center [1254, 121] width 22 height 15
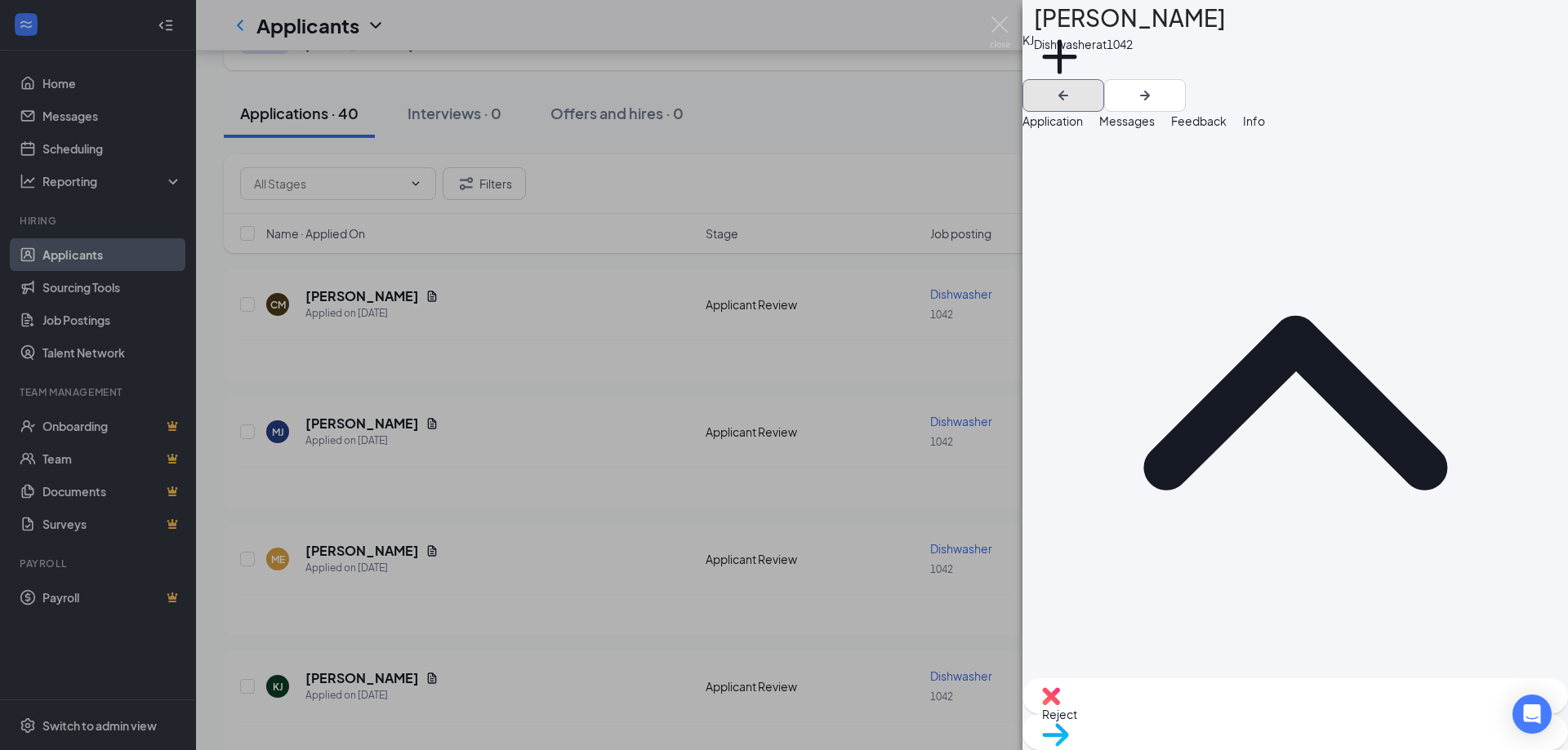
click at [1068, 91] on icon "ArrowLeftNew" at bounding box center [1063, 96] width 10 height 10
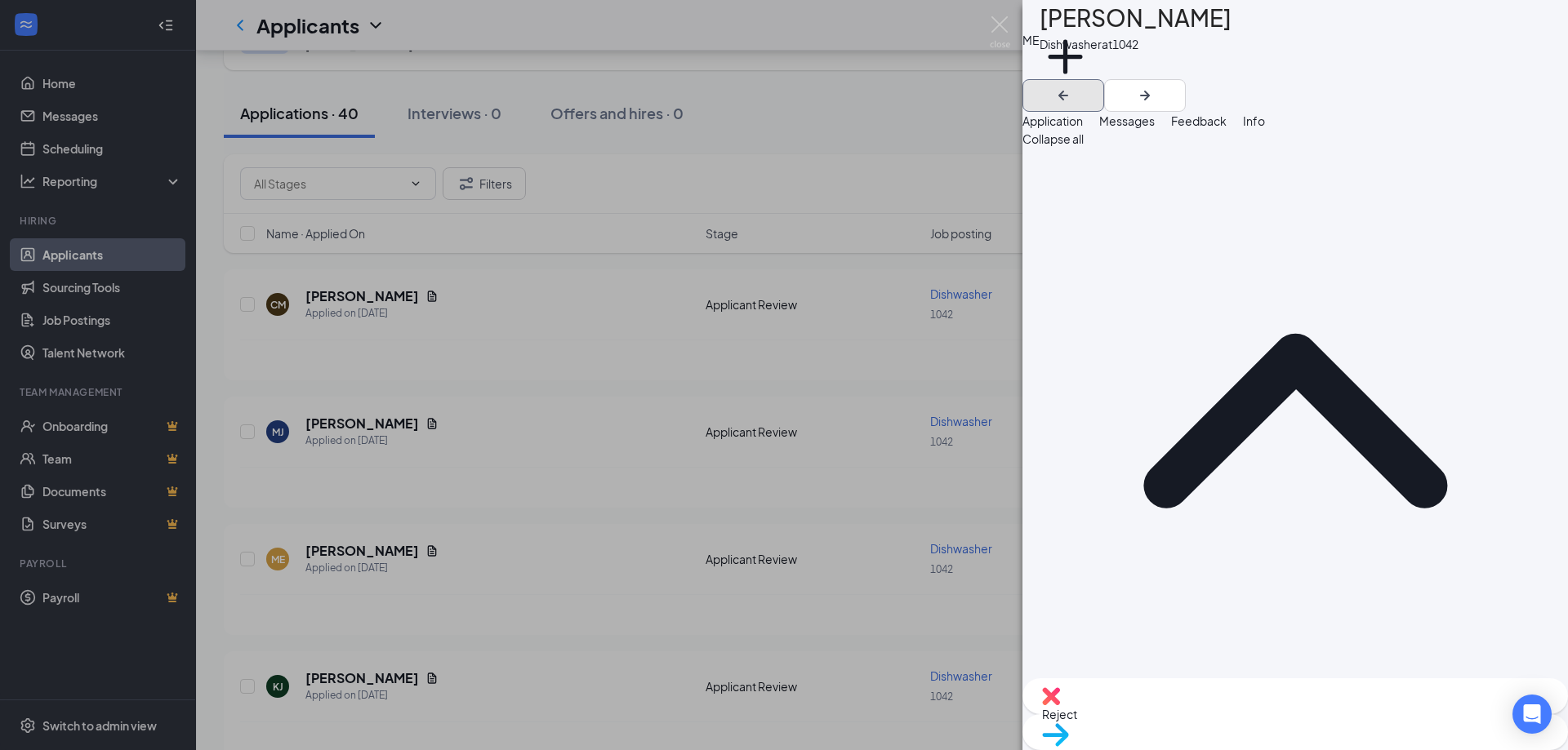
click at [1068, 91] on icon "ArrowLeftNew" at bounding box center [1063, 96] width 10 height 10
click at [1073, 86] on icon "ArrowLeftNew" at bounding box center [1064, 96] width 20 height 20
